Goal: Task Accomplishment & Management: Manage account settings

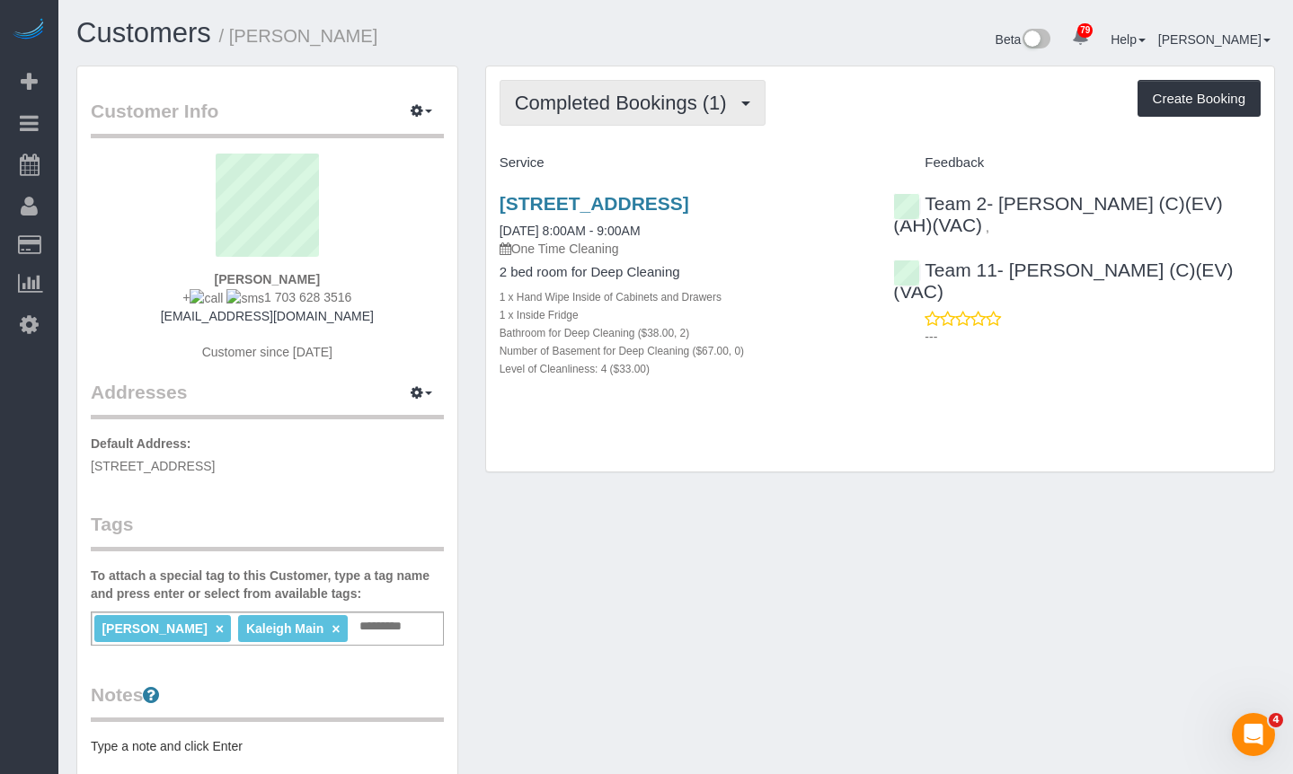
click at [667, 111] on span "Completed Bookings (1)" at bounding box center [625, 103] width 221 height 22
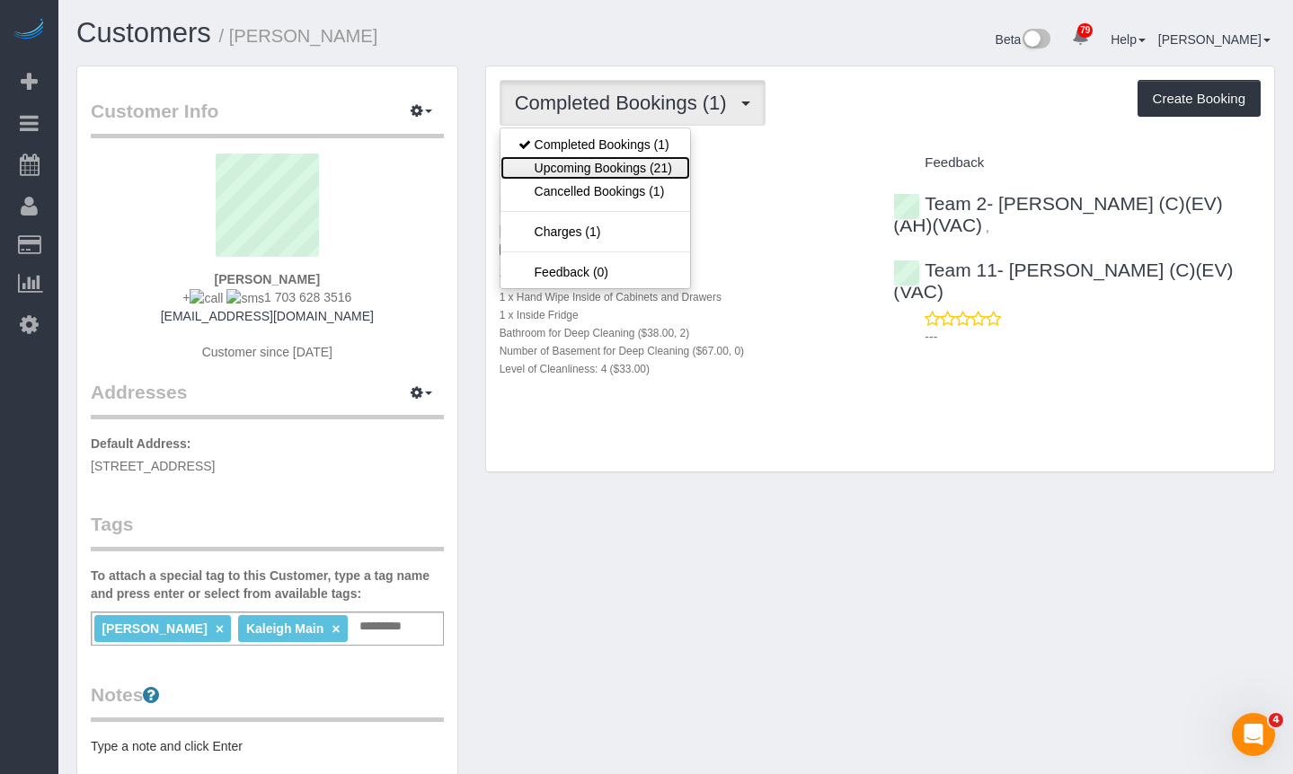
click at [620, 163] on link "Upcoming Bookings (21)" at bounding box center [595, 167] width 190 height 23
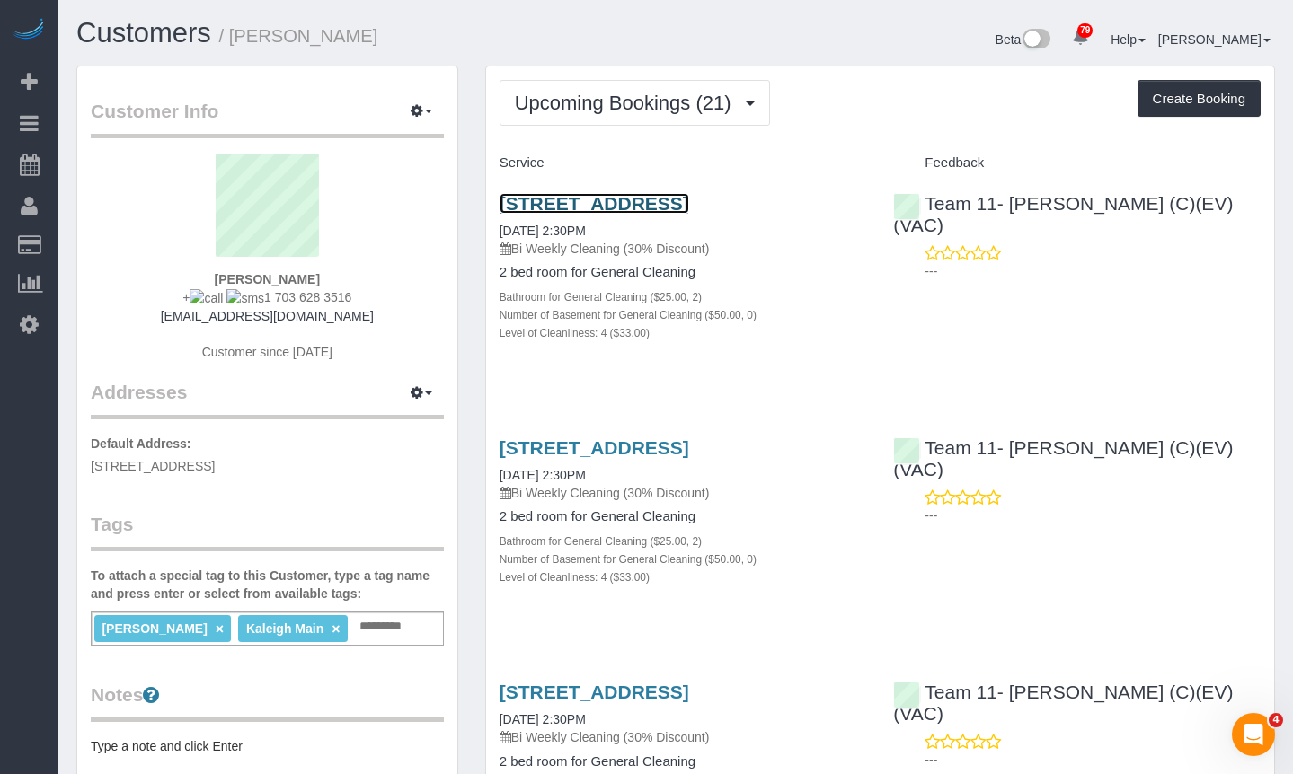
click at [615, 214] on link "2100 N Lincoln Park W Apt 11bn, , Il, Chicago, IL 60614" at bounding box center [595, 203] width 190 height 21
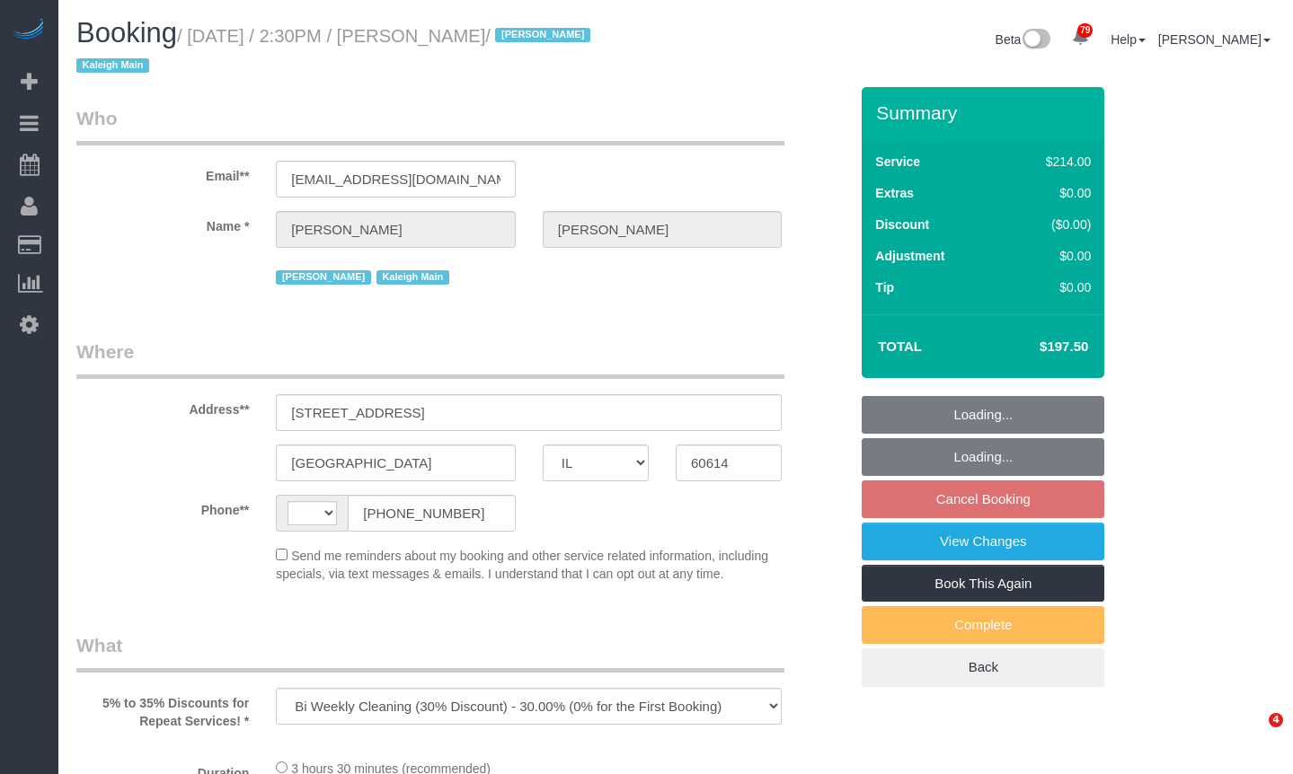
select select "IL"
select select "number:1"
select select "number:63"
select select "number:139"
select select "number:106"
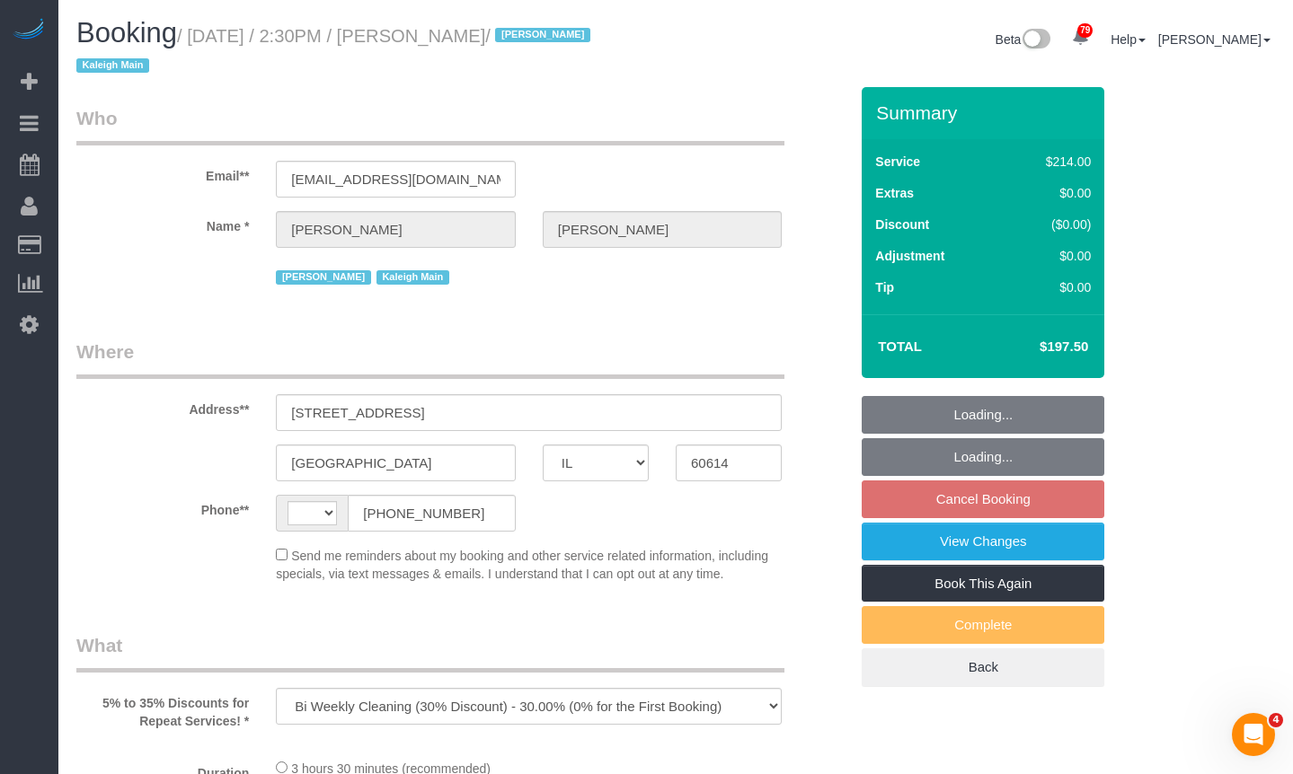
select select "string:US"
select select "512"
select select "2"
select select "4"
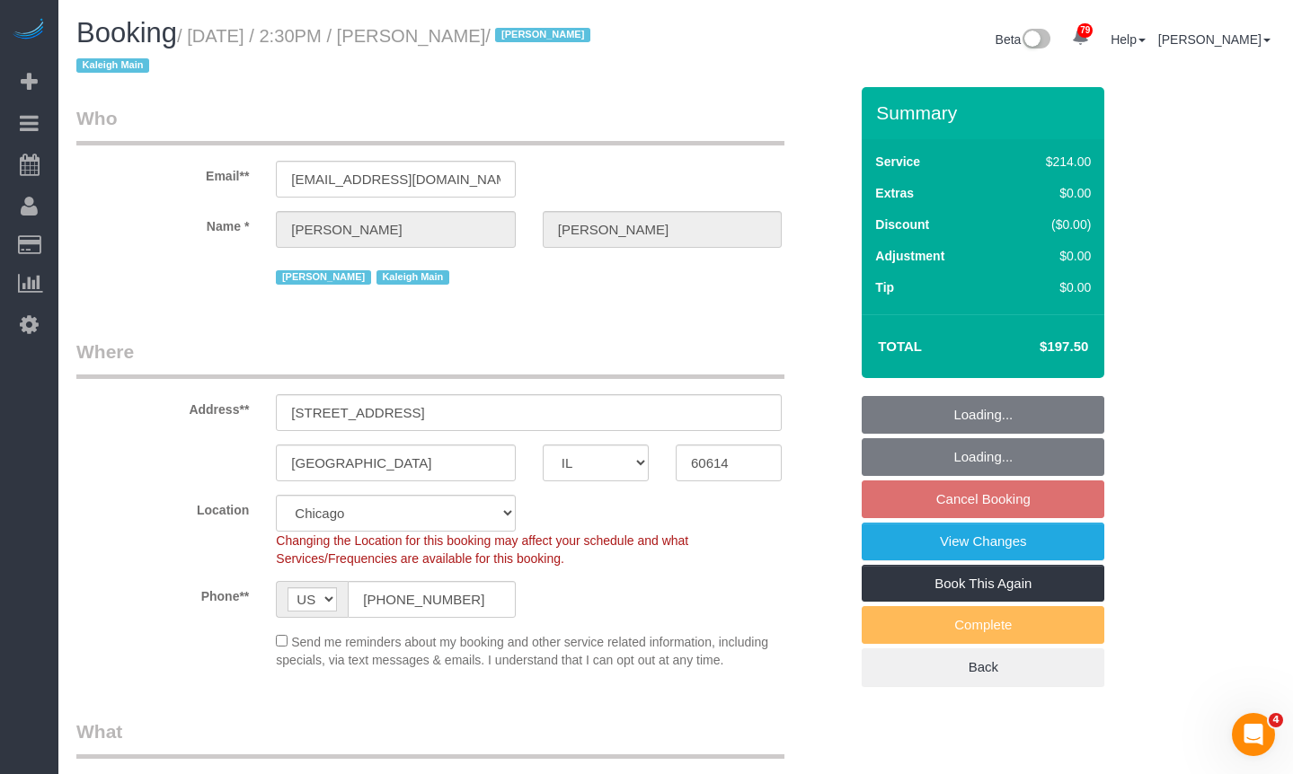
select select "object:1278"
select select "2"
select select "4"
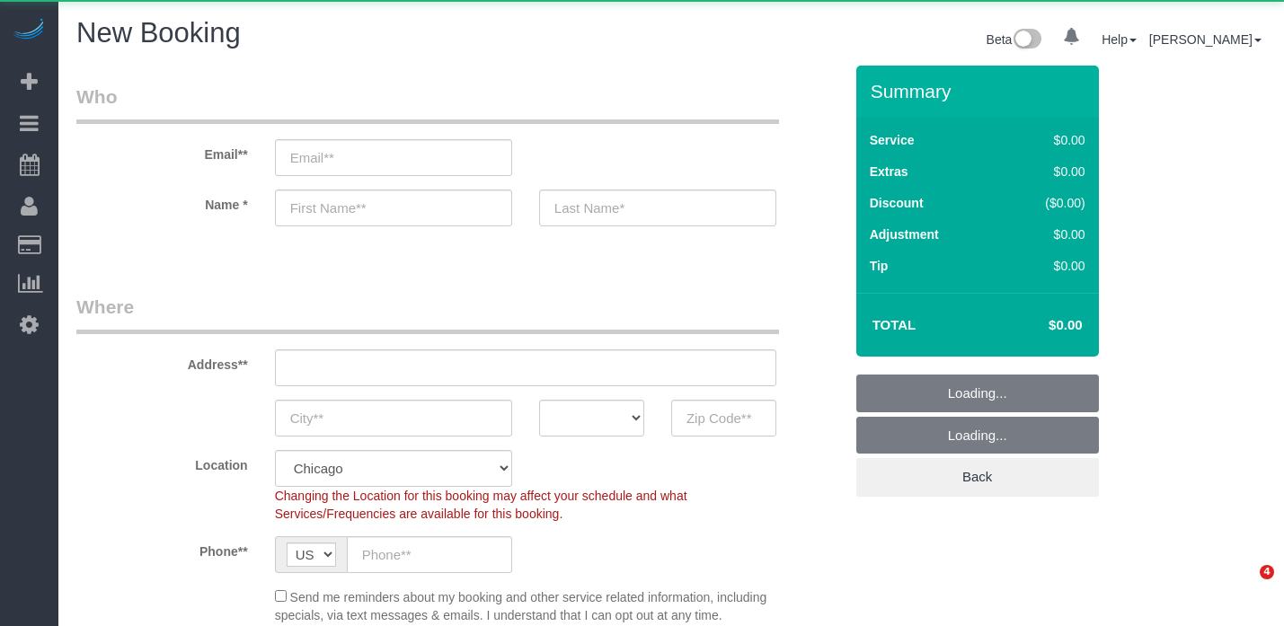
select select "512"
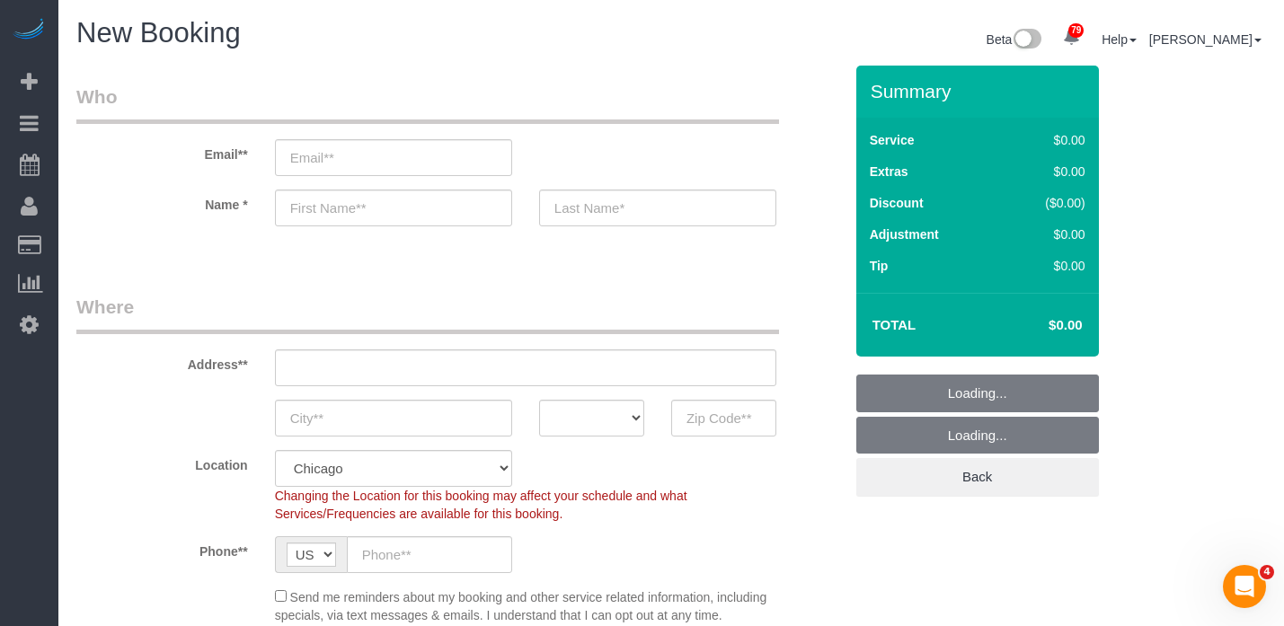
select select "object:1298"
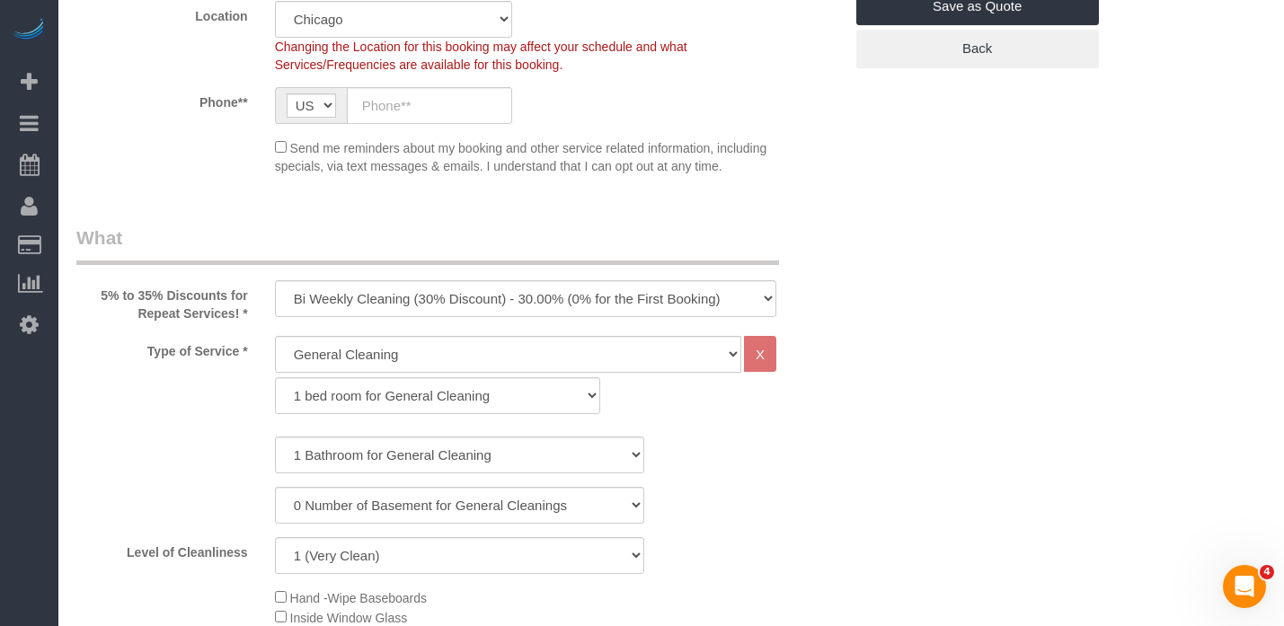
scroll to position [898, 0]
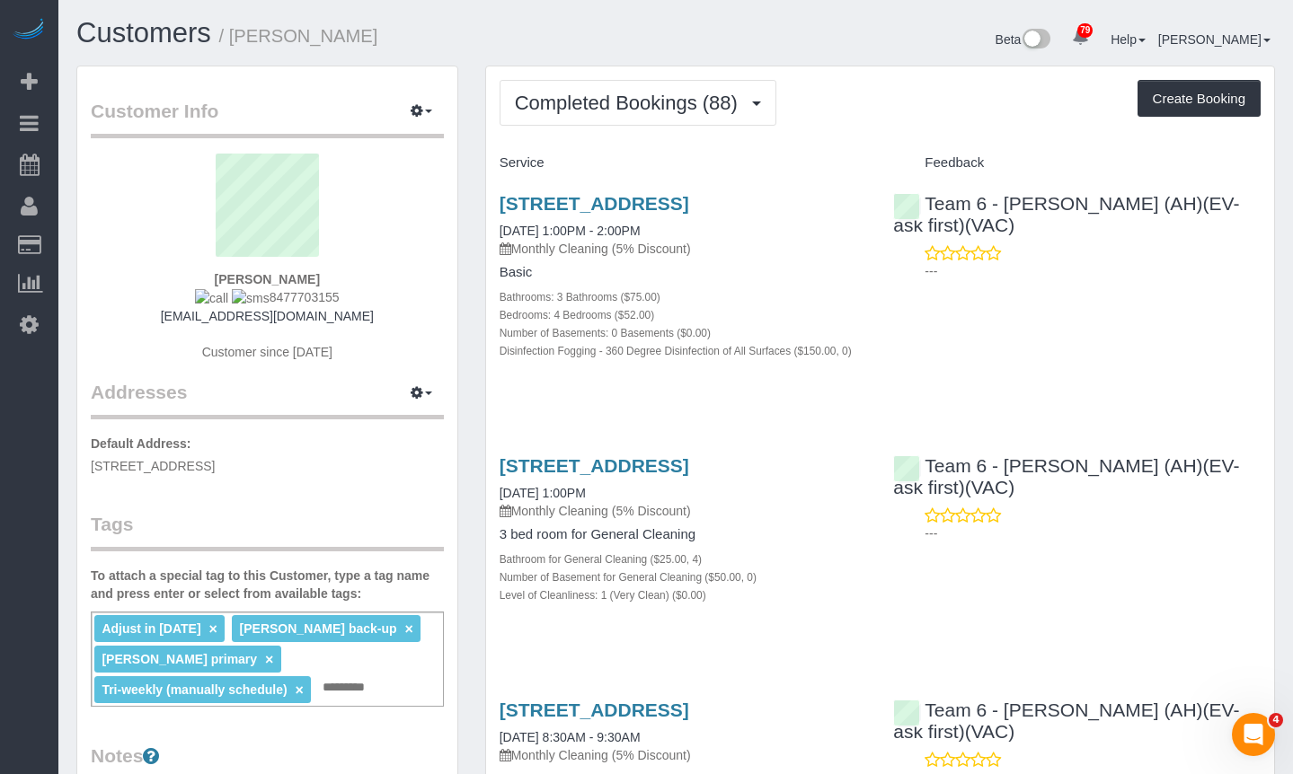
scroll to position [449, 0]
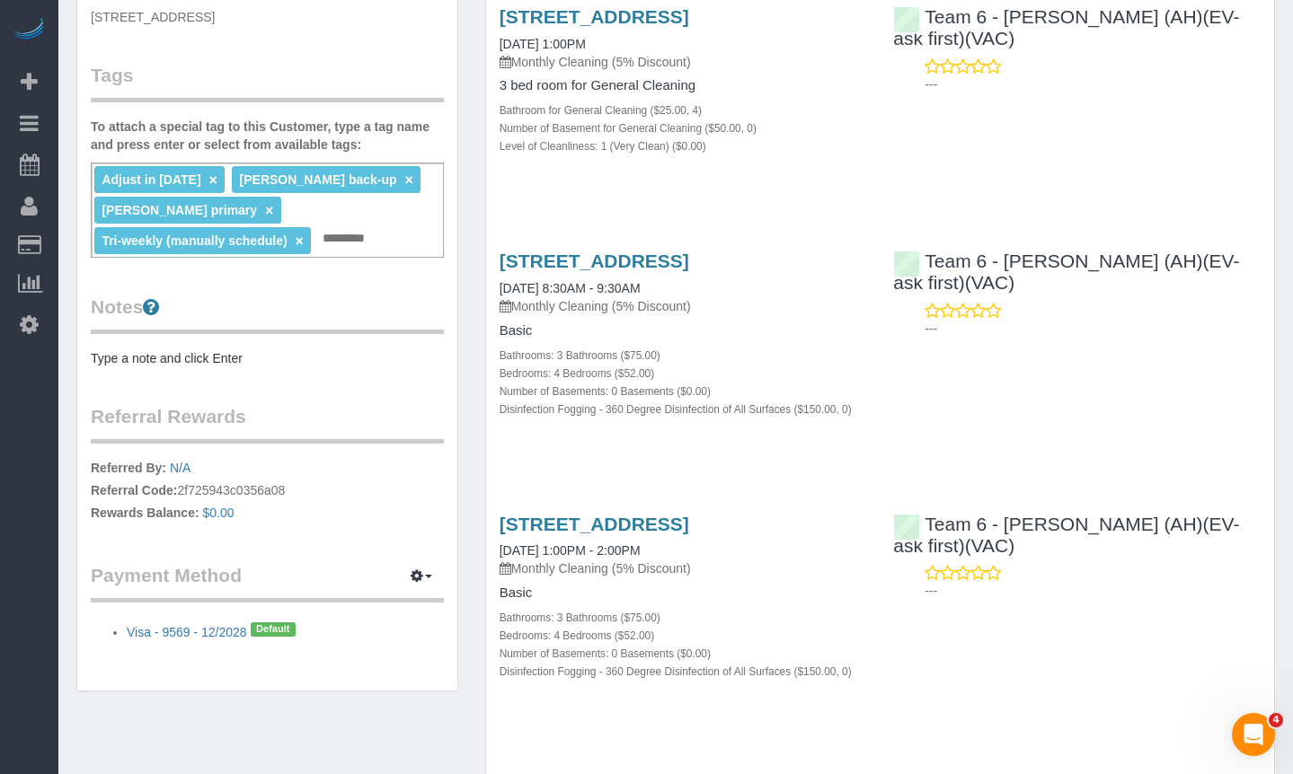
click at [409, 247] on div "Adjust in [DATE] × [PERSON_NAME] back-up × [PERSON_NAME] primary × Tri-weekly (…" at bounding box center [267, 210] width 353 height 95
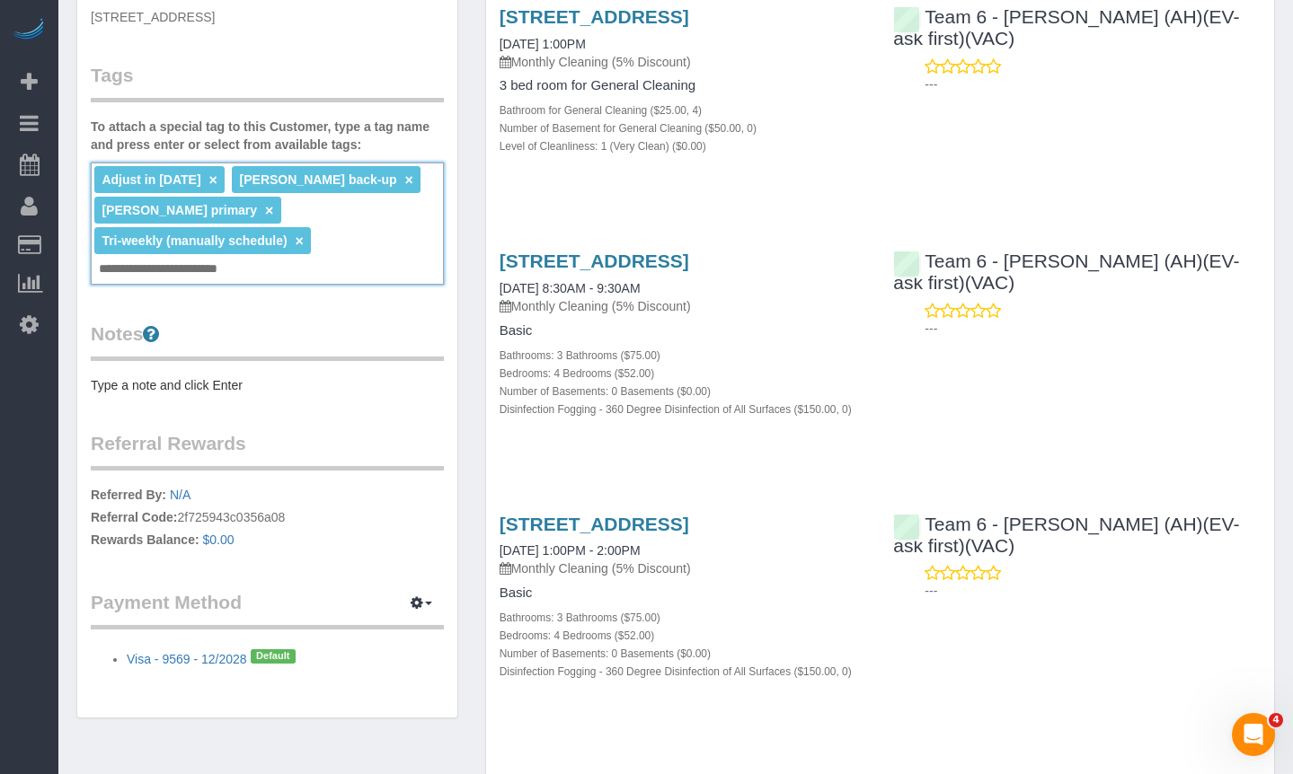
type input "**********"
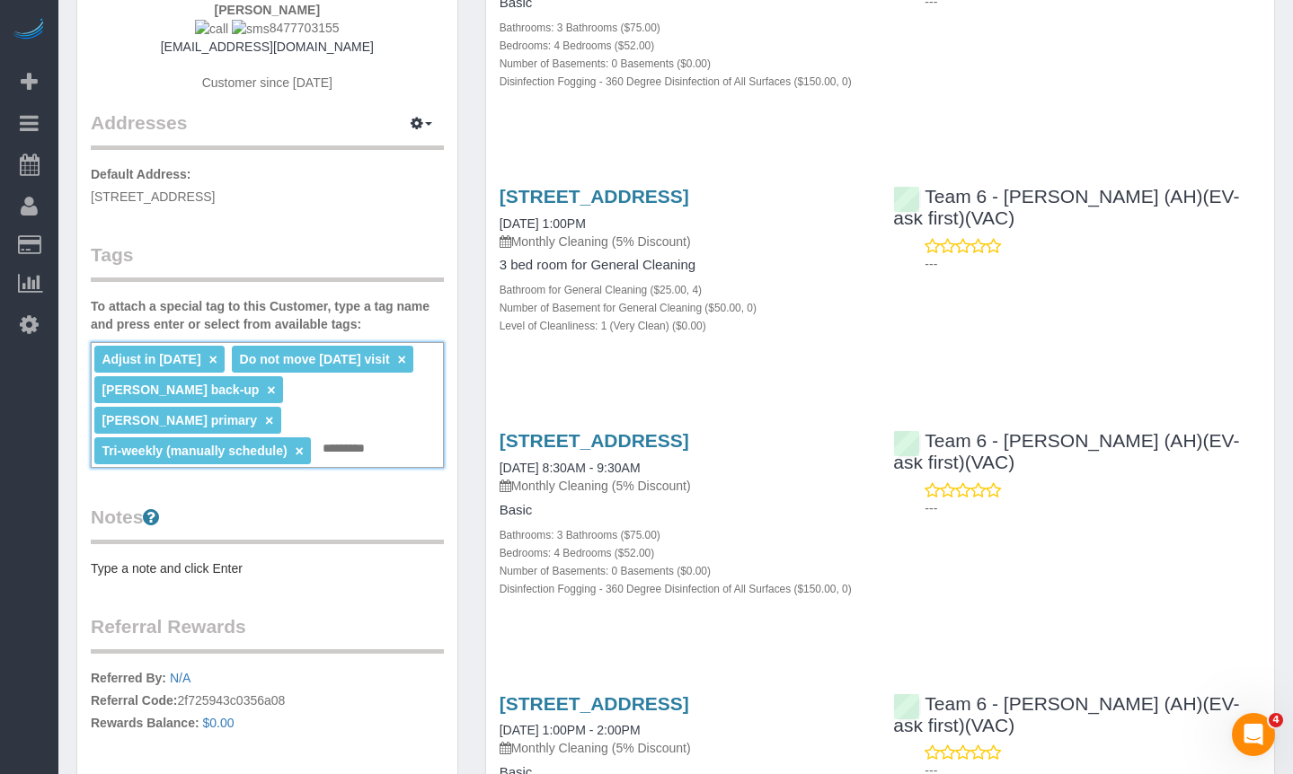
scroll to position [0, 0]
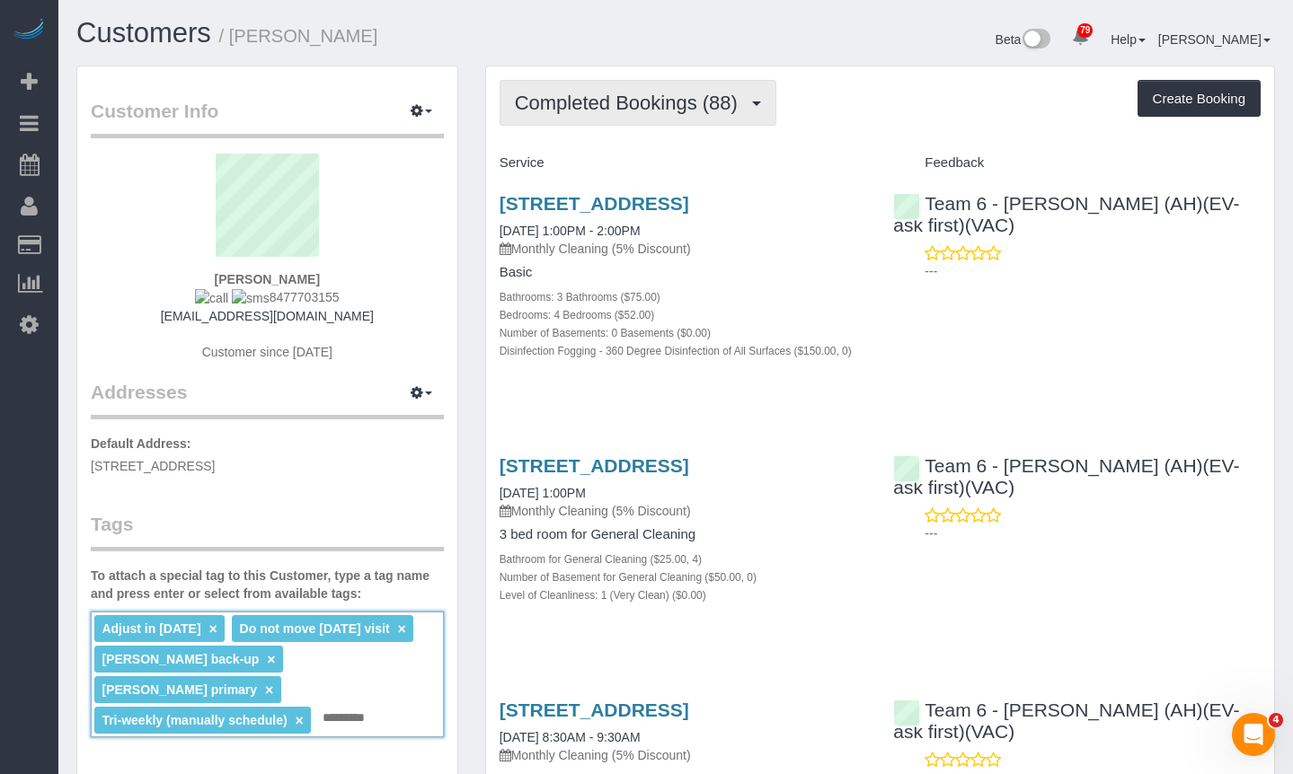
click at [680, 96] on span "Completed Bookings (88)" at bounding box center [631, 103] width 232 height 22
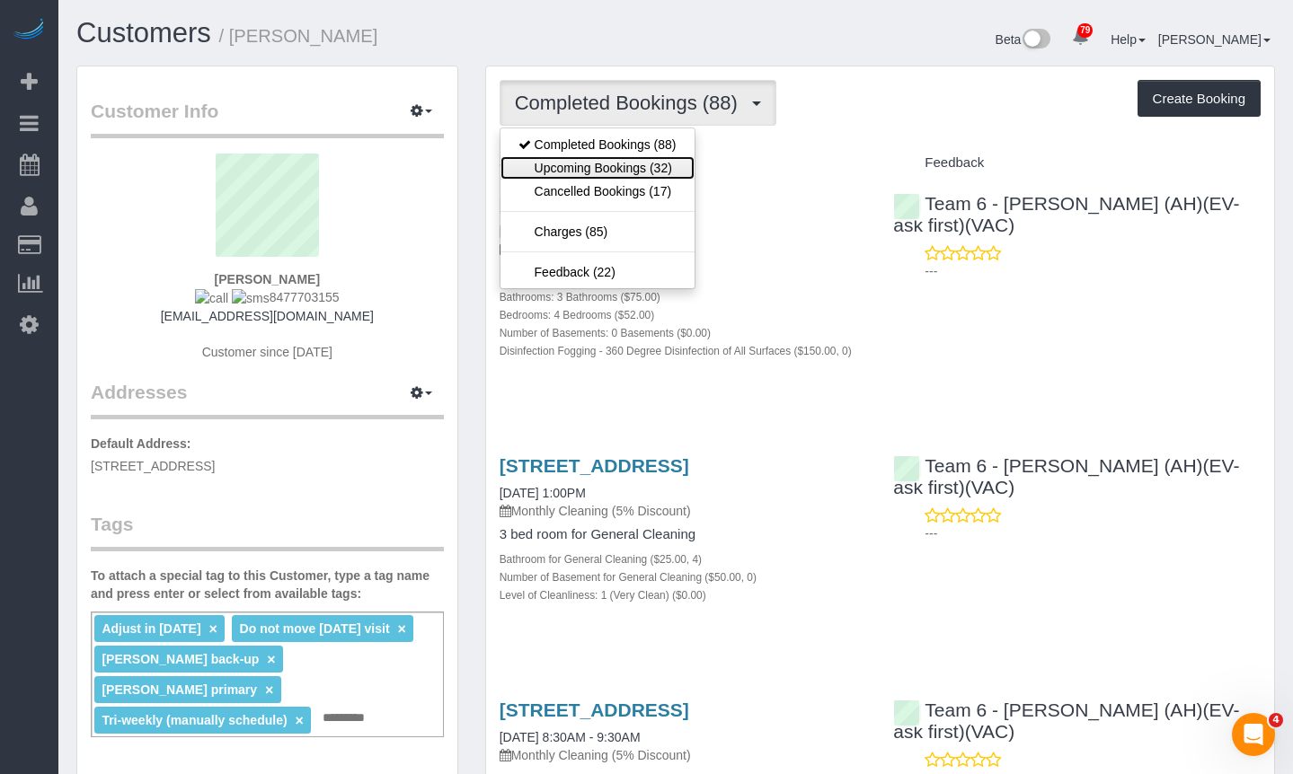
click at [665, 166] on link "Upcoming Bookings (32)" at bounding box center [597, 167] width 194 height 23
